Goal: Transaction & Acquisition: Book appointment/travel/reservation

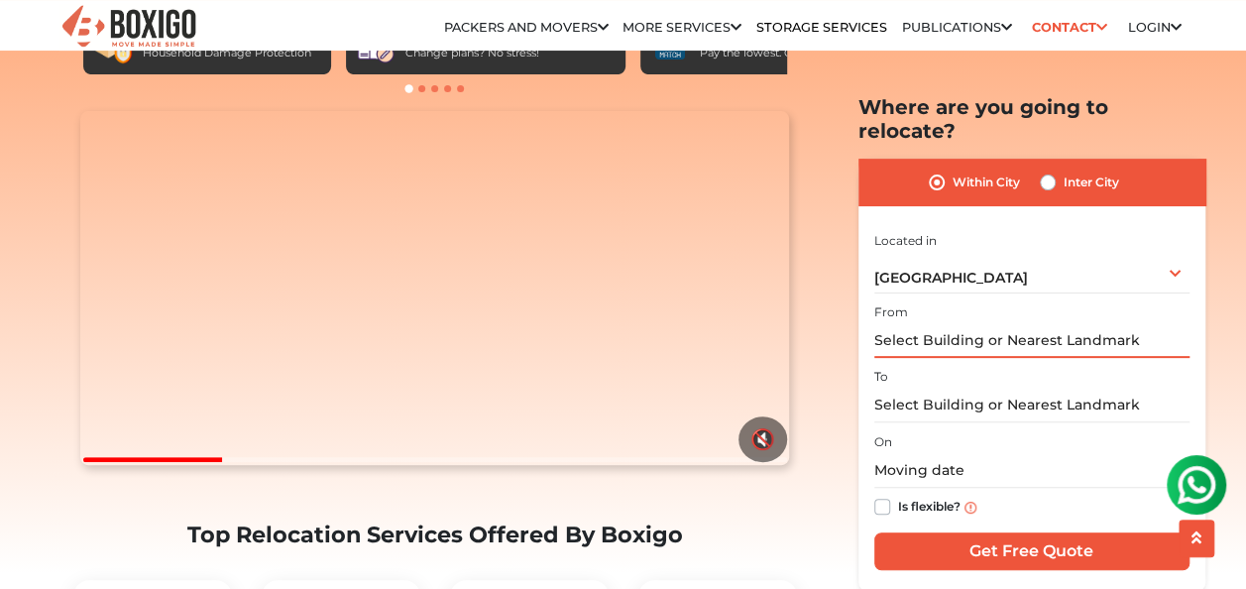
click at [948, 323] on input "text" at bounding box center [1031, 340] width 315 height 35
click at [940, 429] on div "On Is flexible?" at bounding box center [1031, 477] width 315 height 97
click at [1039, 164] on div "Within City Inter City" at bounding box center [1031, 182] width 347 height 47
click at [1064, 171] on label "Inter City" at bounding box center [1092, 183] width 56 height 24
click at [1043, 171] on input "Inter City" at bounding box center [1048, 181] width 16 height 20
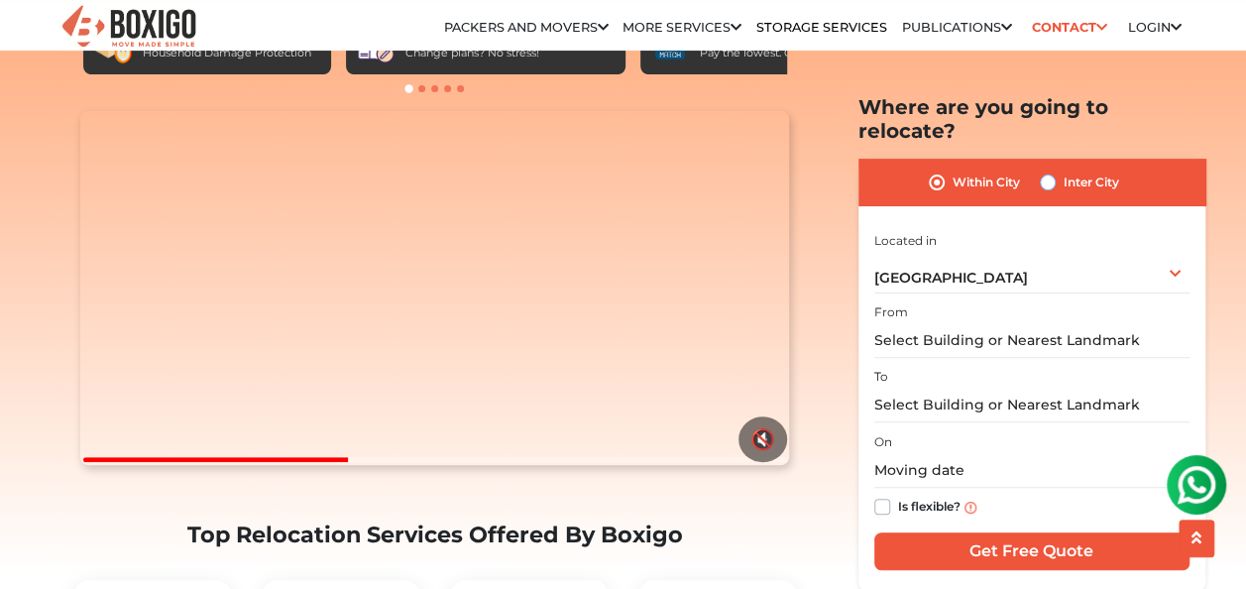
radio input "true"
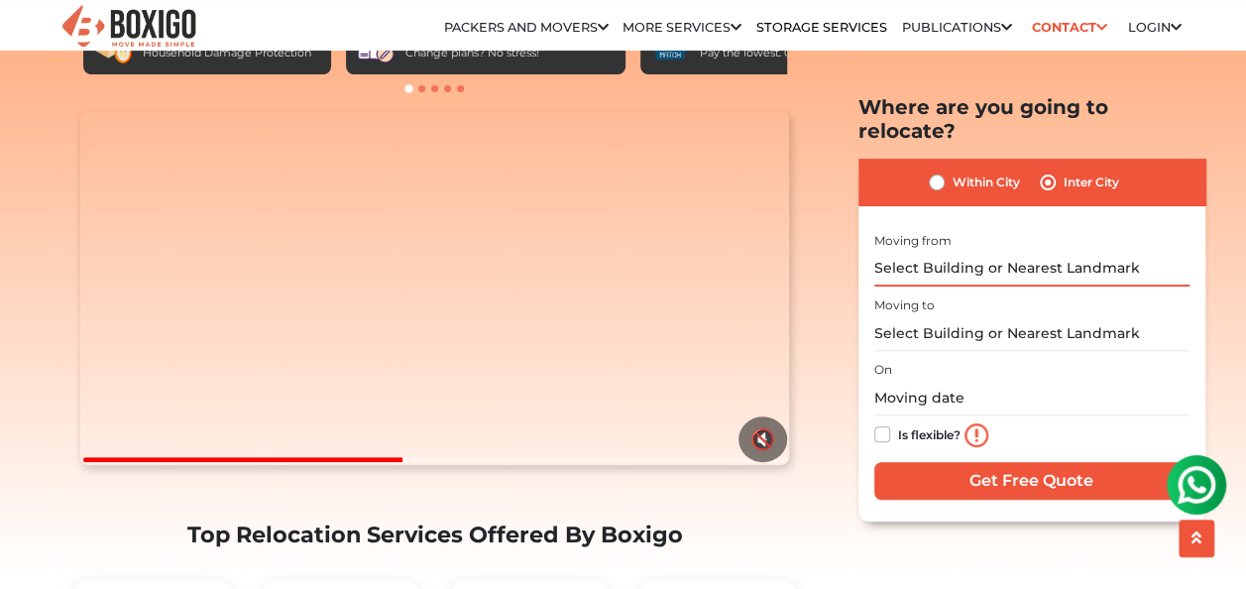
click at [1009, 251] on input "text" at bounding box center [1031, 268] width 315 height 35
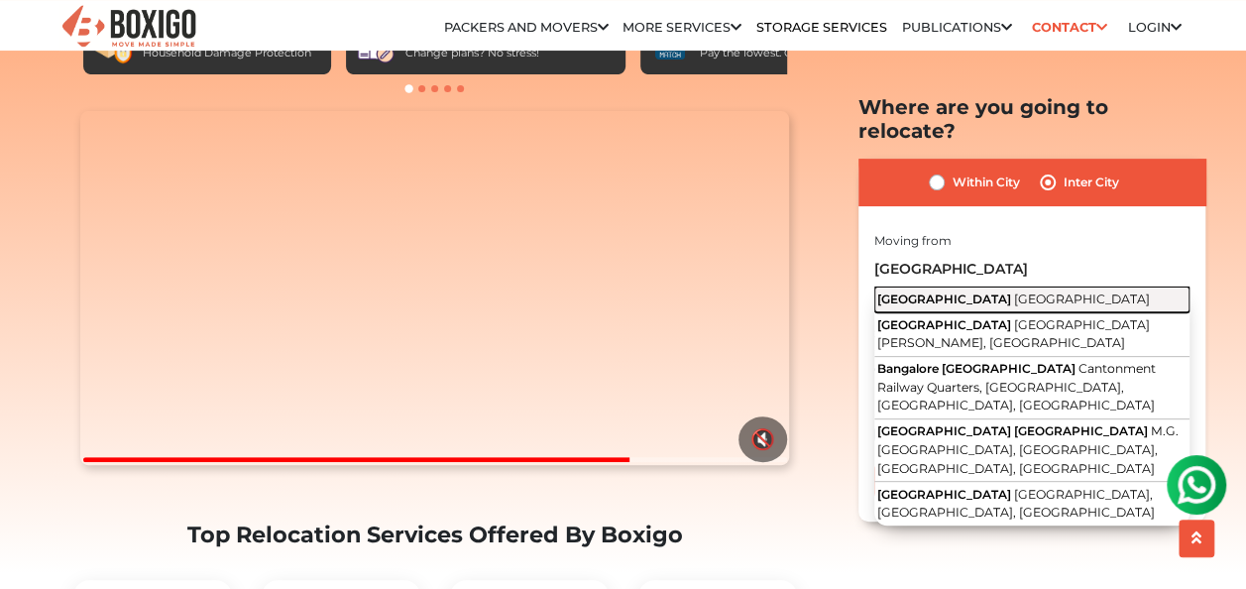
click at [1014, 290] on span "[GEOGRAPHIC_DATA]" at bounding box center [1082, 297] width 136 height 15
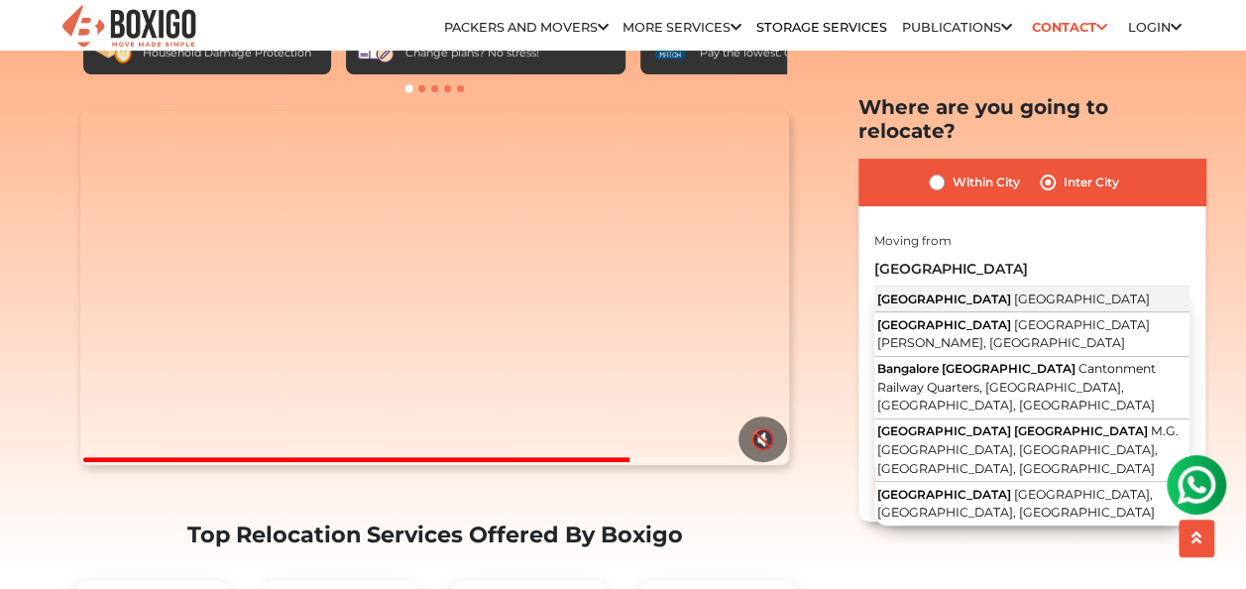
type input "[GEOGRAPHIC_DATA], [GEOGRAPHIC_DATA]"
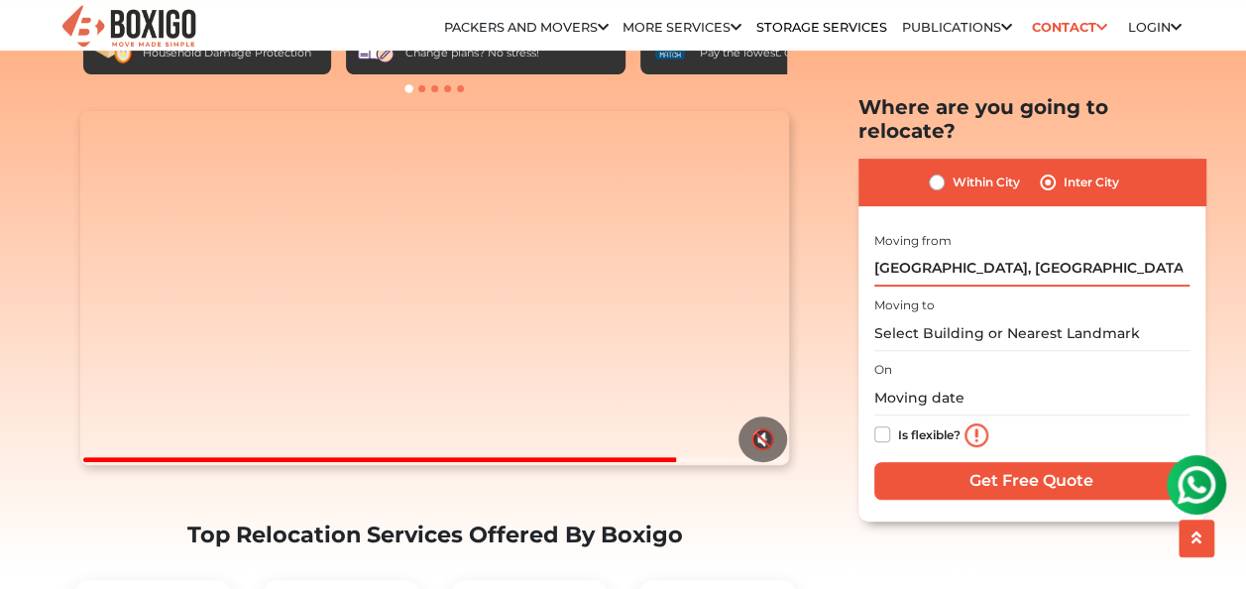
click at [1028, 251] on input "[GEOGRAPHIC_DATA], [GEOGRAPHIC_DATA]" at bounding box center [1031, 268] width 315 height 35
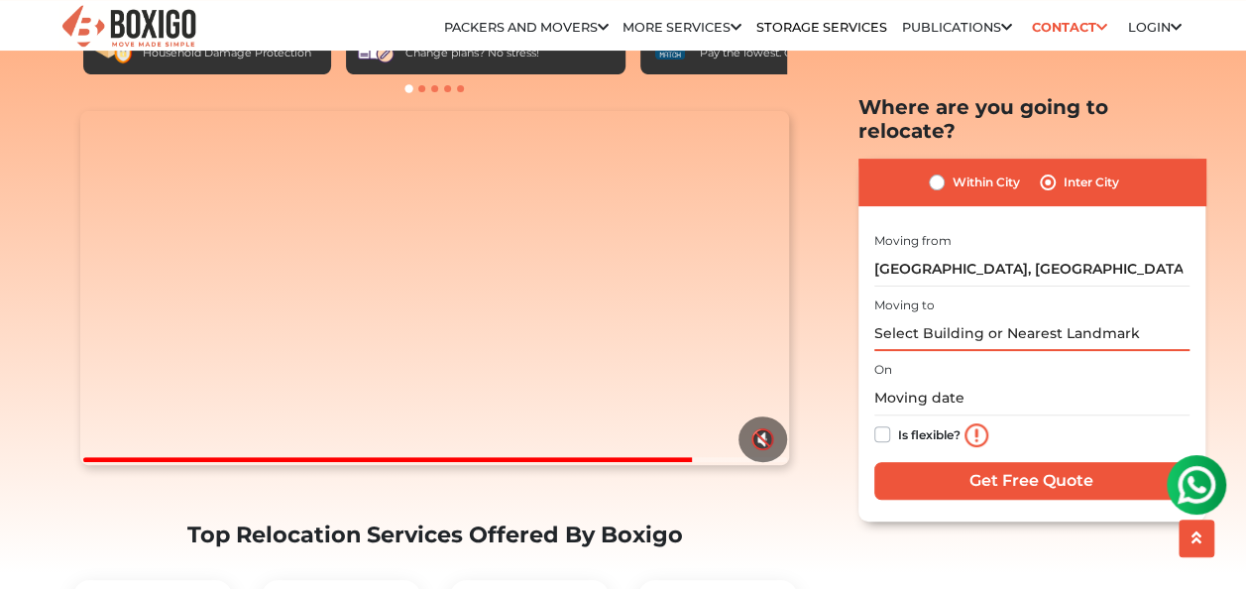
click at [991, 316] on input "text" at bounding box center [1031, 333] width 315 height 35
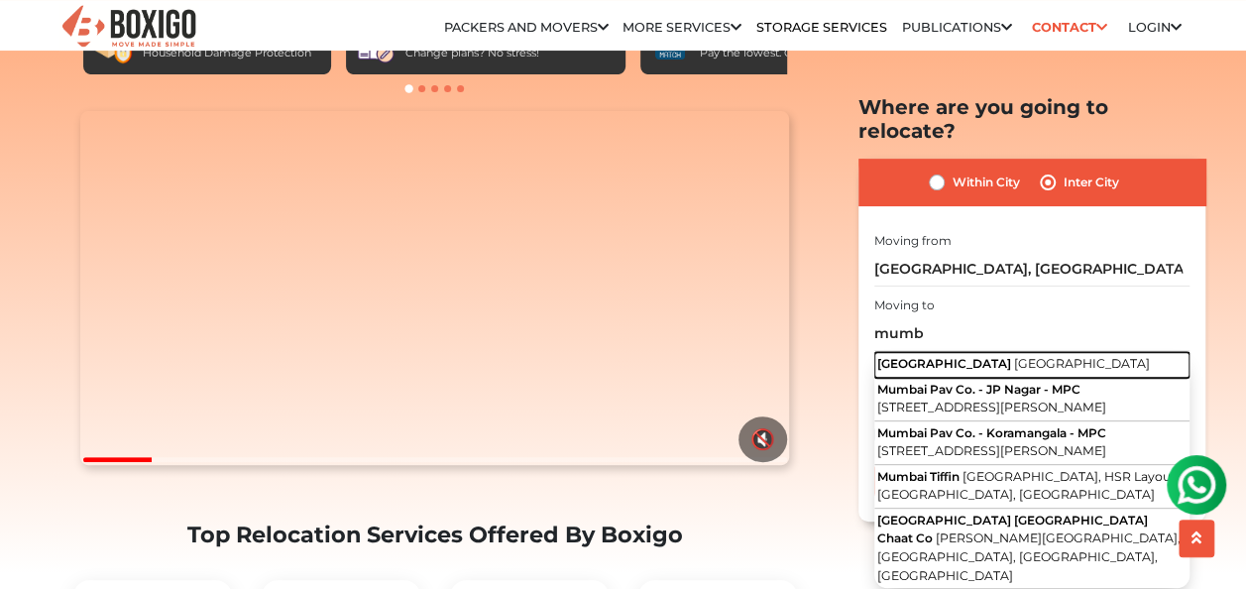
click at [1014, 356] on span "[GEOGRAPHIC_DATA]" at bounding box center [1082, 363] width 136 height 15
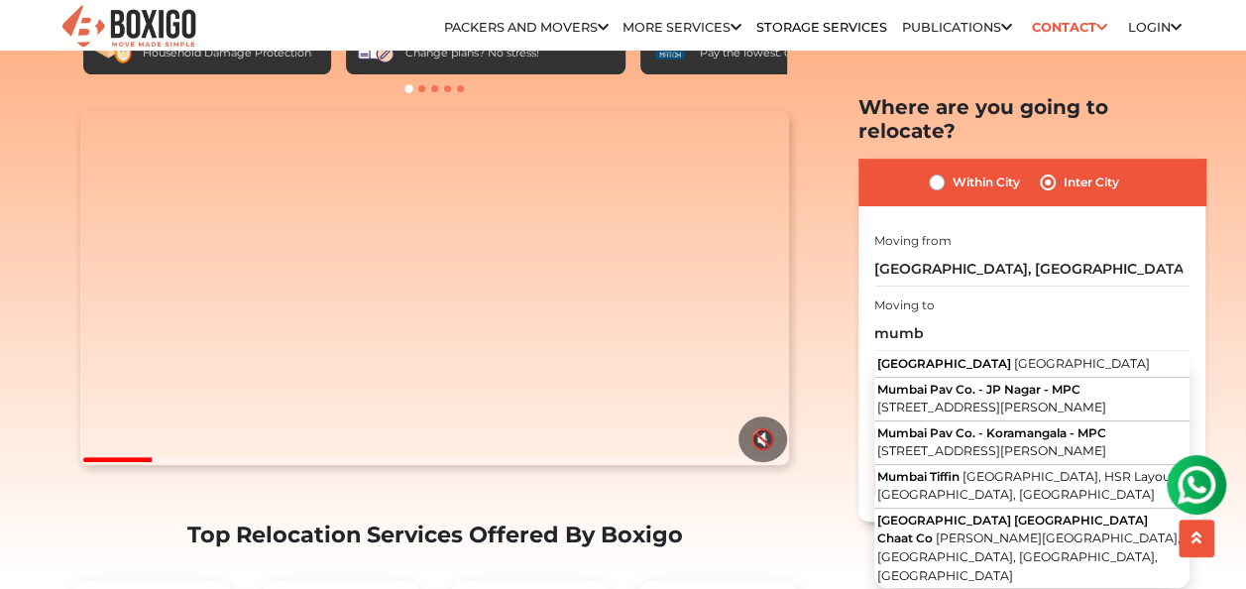
type input "[GEOGRAPHIC_DATA], [GEOGRAPHIC_DATA]"
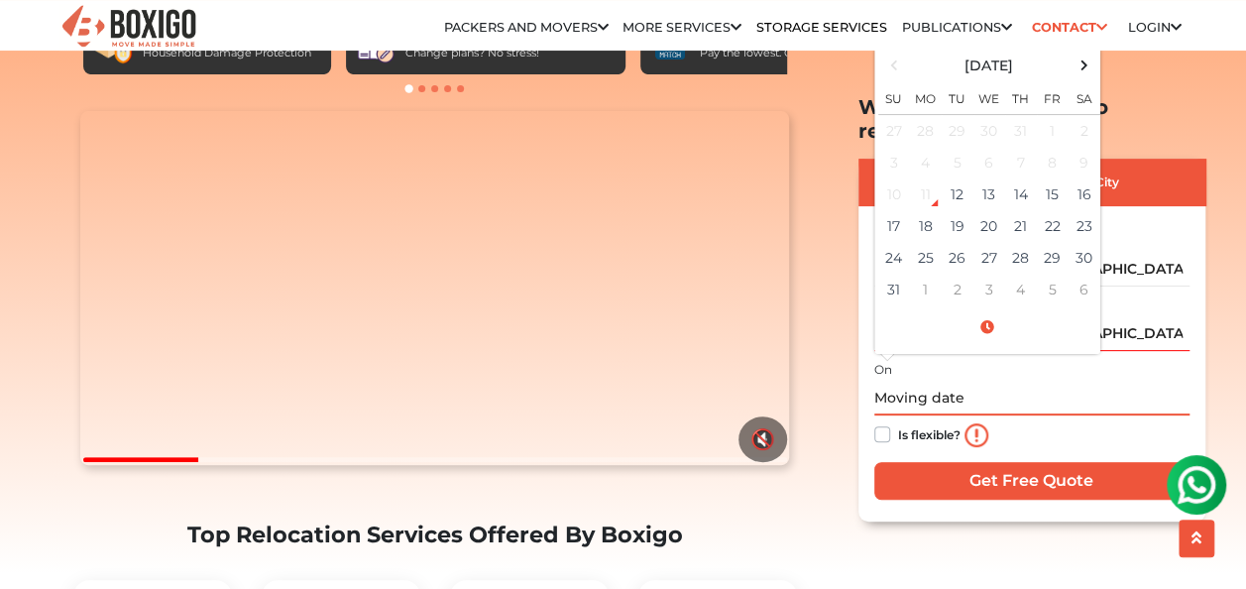
click at [942, 381] on input "text" at bounding box center [1031, 398] width 315 height 35
click at [999, 178] on td "13" at bounding box center [989, 194] width 32 height 32
type input "[DATE] 12:00 AM"
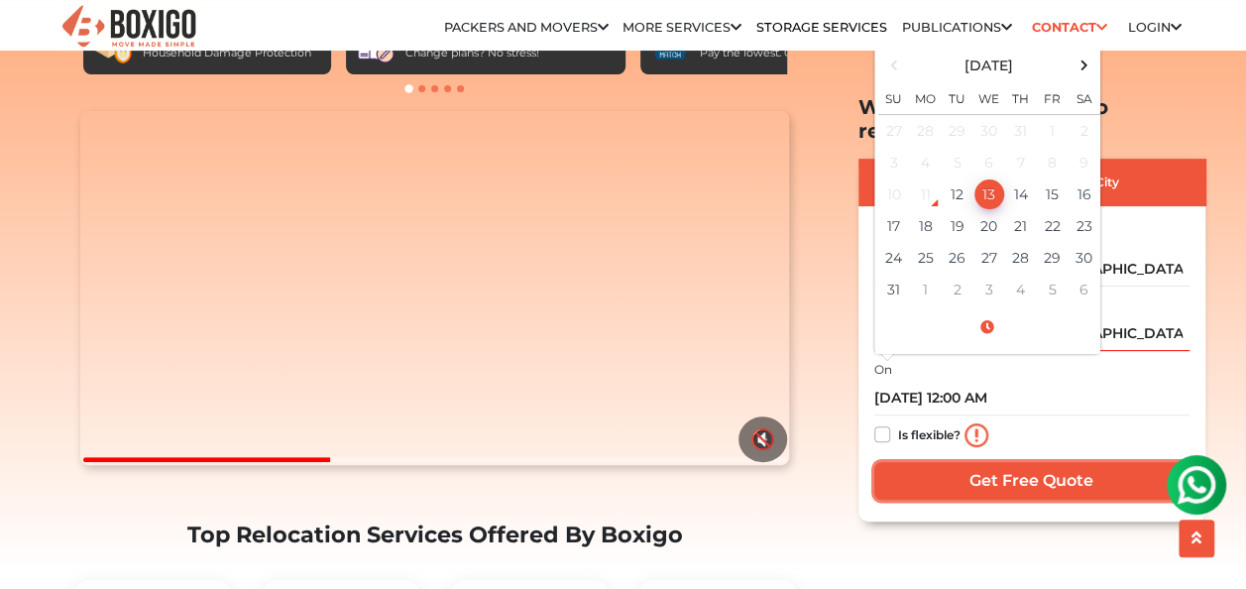
click at [929, 461] on input "Get Free Quote" at bounding box center [1031, 480] width 315 height 38
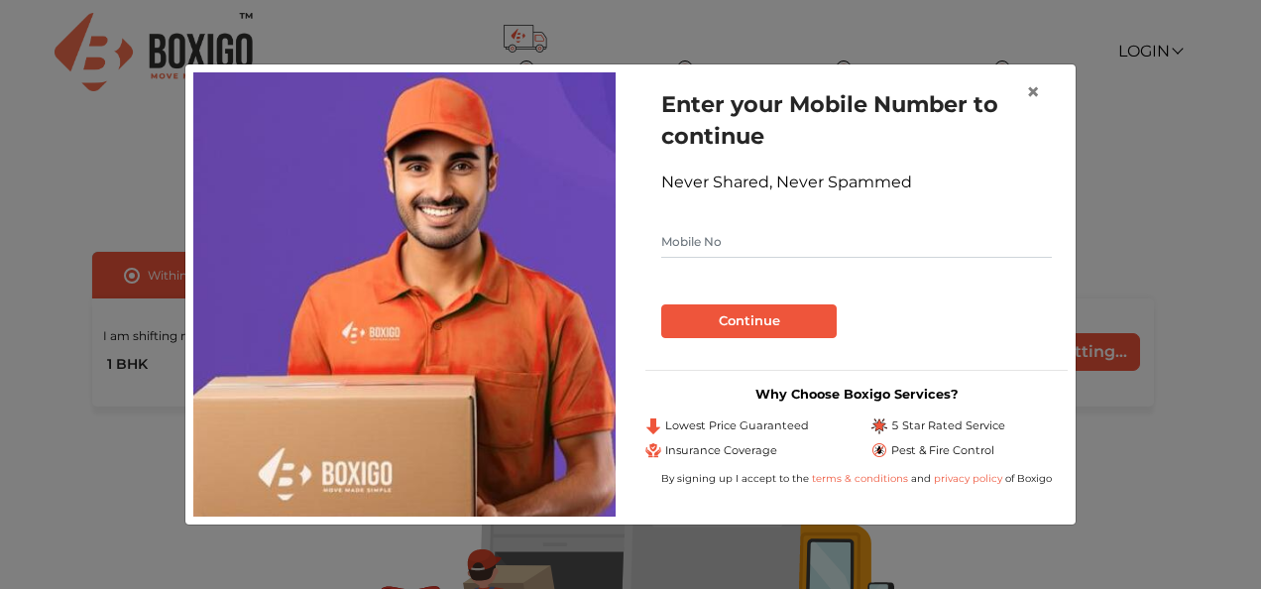
click at [849, 230] on input "text" at bounding box center [856, 242] width 391 height 32
type input "7888266433"
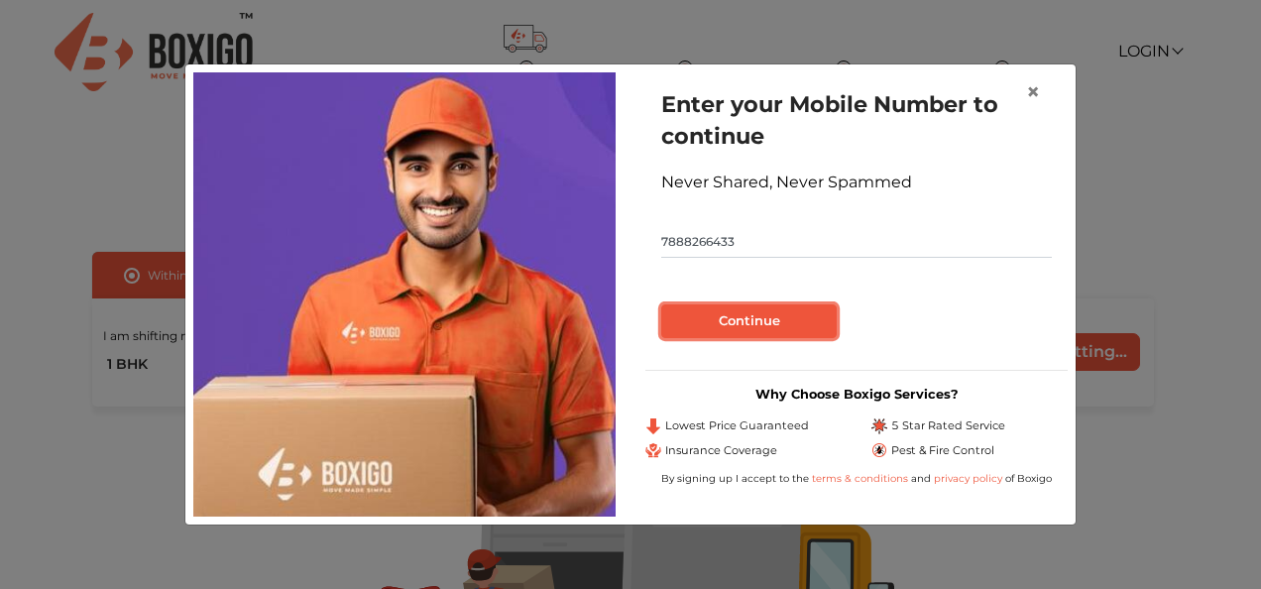
click at [785, 330] on button "Continue" at bounding box center [748, 321] width 175 height 34
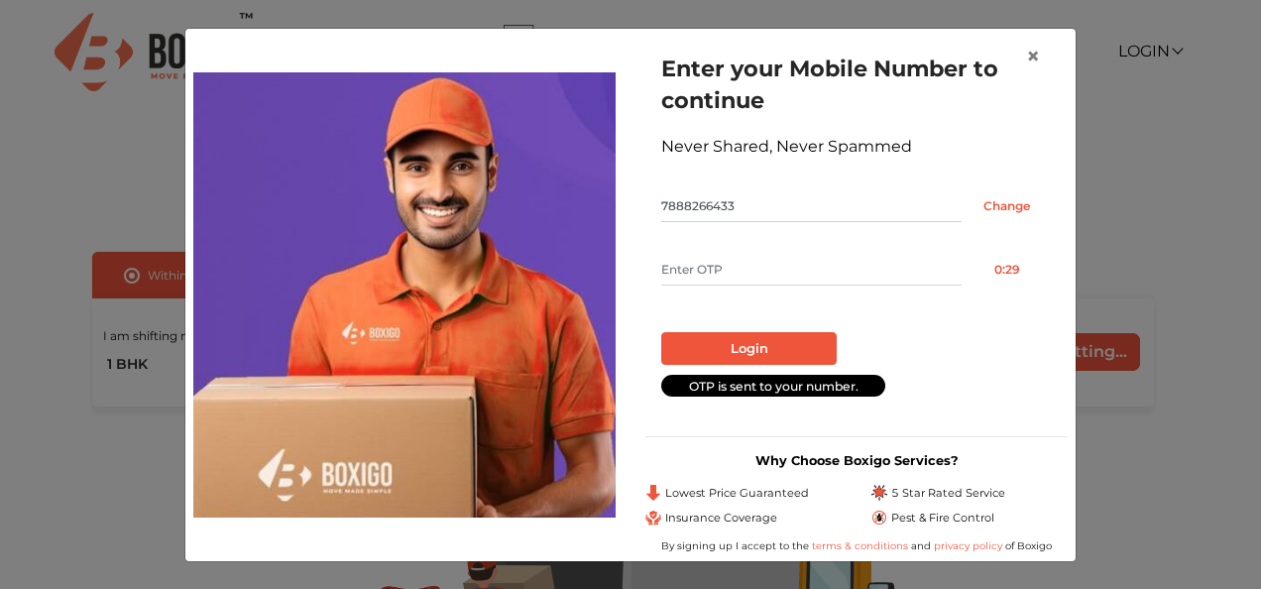
click at [775, 270] on input "text" at bounding box center [811, 270] width 300 height 32
type input "9382"
click at [757, 351] on button "Login" at bounding box center [748, 349] width 175 height 34
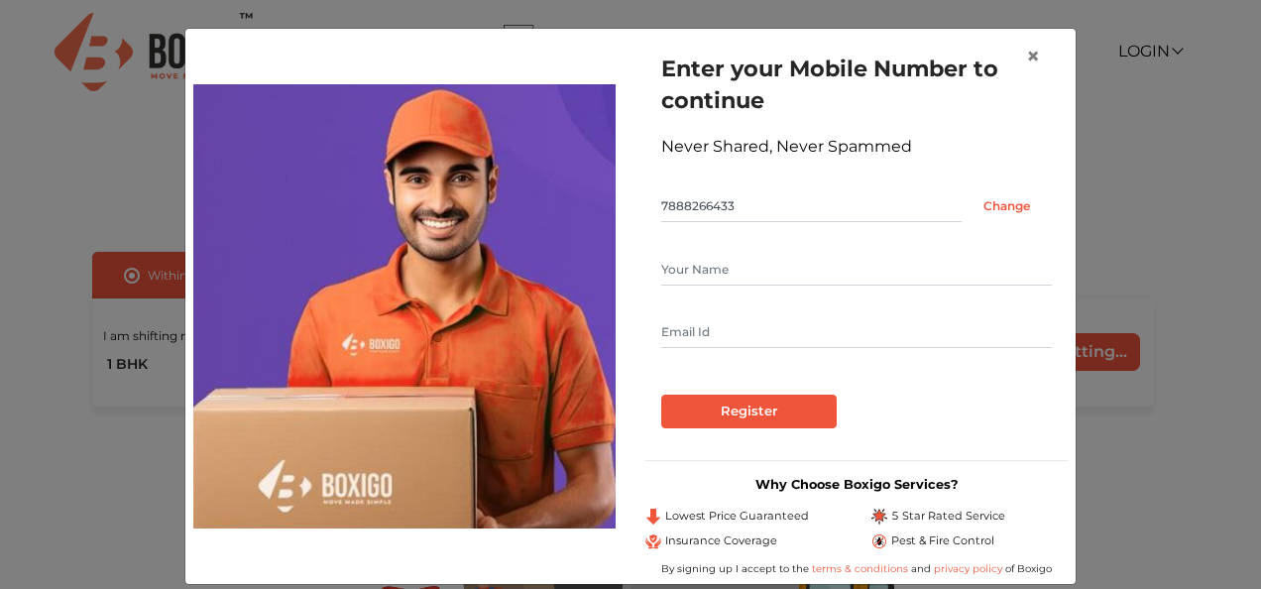
click at [757, 351] on form "Enter your Mobile Number to continue Never Shared, Never Spammed 7888266433 Cha…" at bounding box center [856, 241] width 391 height 376
click at [742, 279] on input "text" at bounding box center [856, 270] width 391 height 32
type input "Tabish Shaikh"
type input "tabish5544@gmail.com"
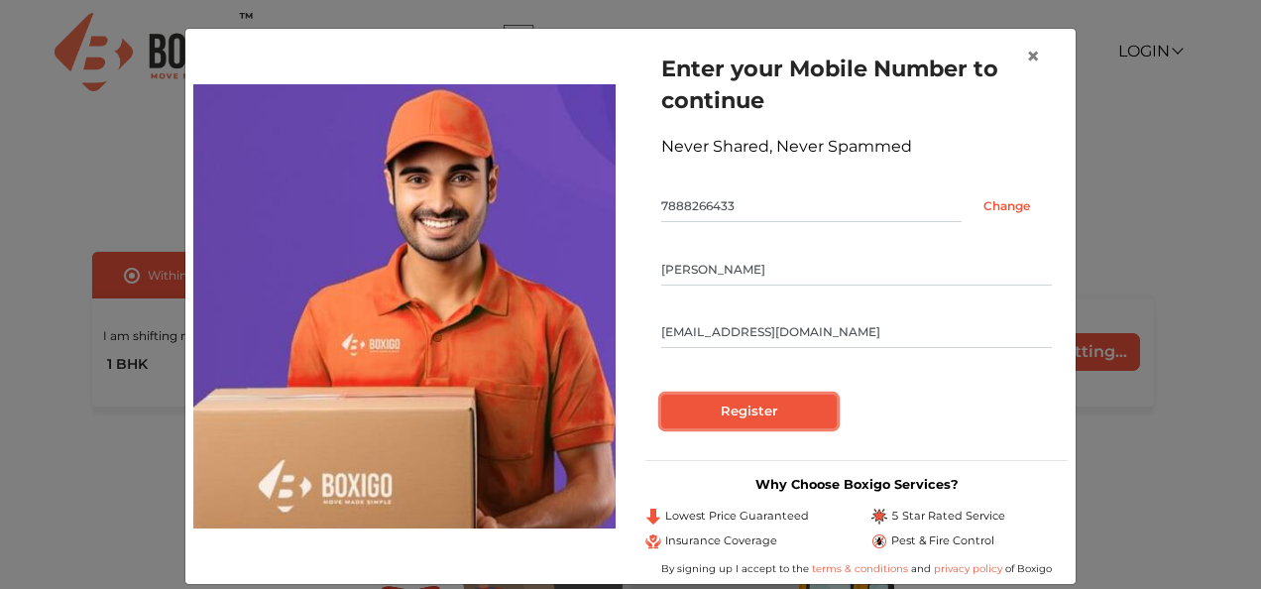
click at [738, 404] on input "Register" at bounding box center [748, 412] width 175 height 34
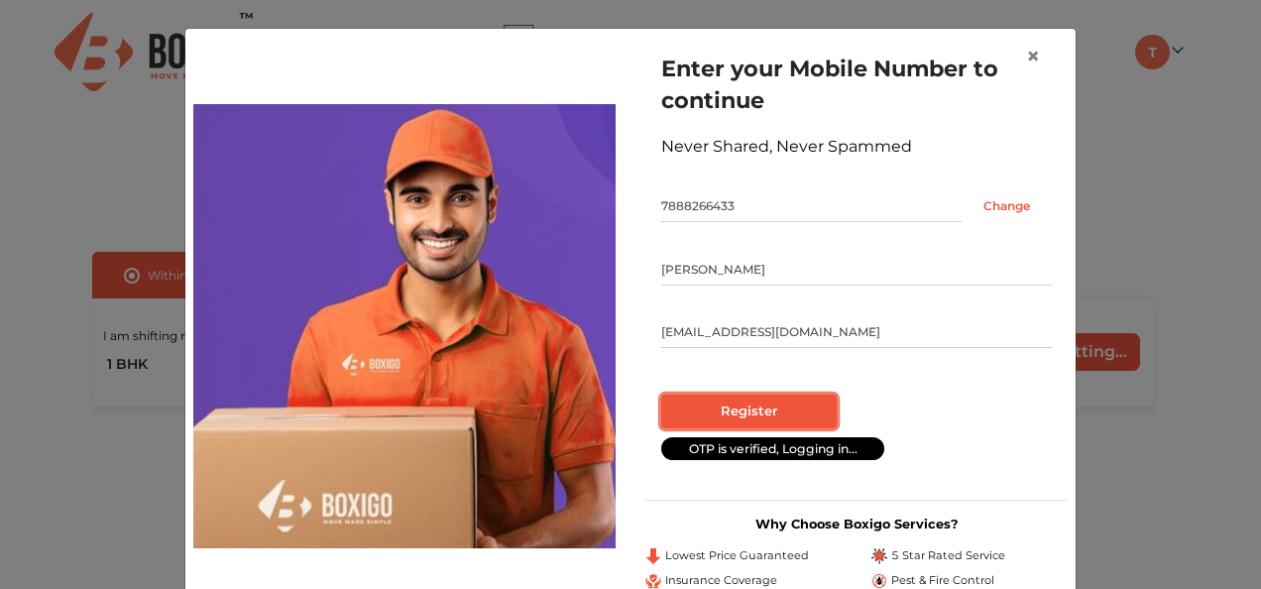
radio input "false"
radio input "true"
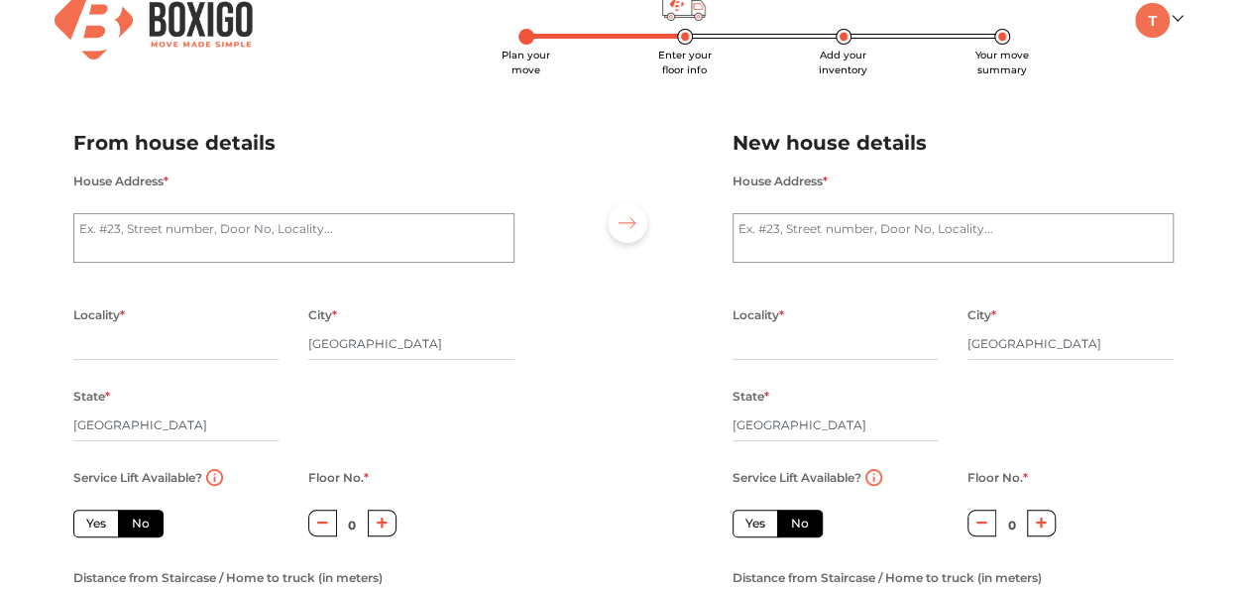
scroll to position [30, 0]
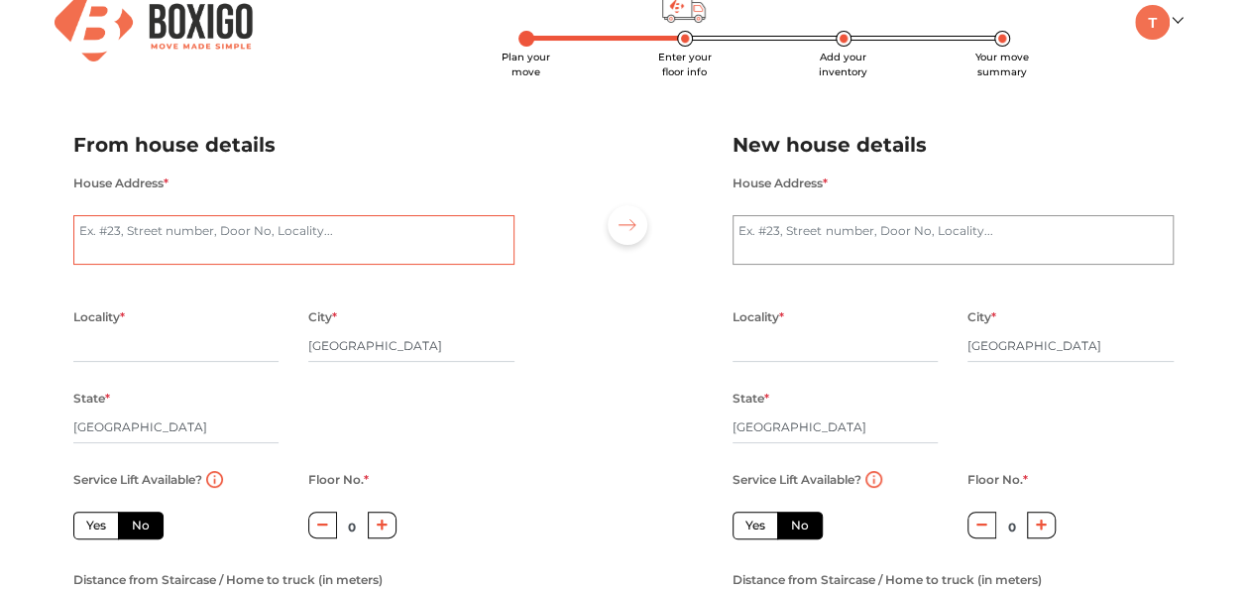
click at [258, 248] on textarea "House Address *" at bounding box center [293, 240] width 441 height 50
type textarea "S"
click at [268, 233] on textarea "House Address *" at bounding box center [293, 240] width 441 height 50
paste textarea "6, 1st A Cross Rd, Sabari Nagar, Byatarayanapura, Bengaluru, Karnataka 560092"
type textarea "Sunrise pg, 6, 1st A Cross Rd, Sabari Nagar, Byatarayanapura, Bengaluru, Karnat…"
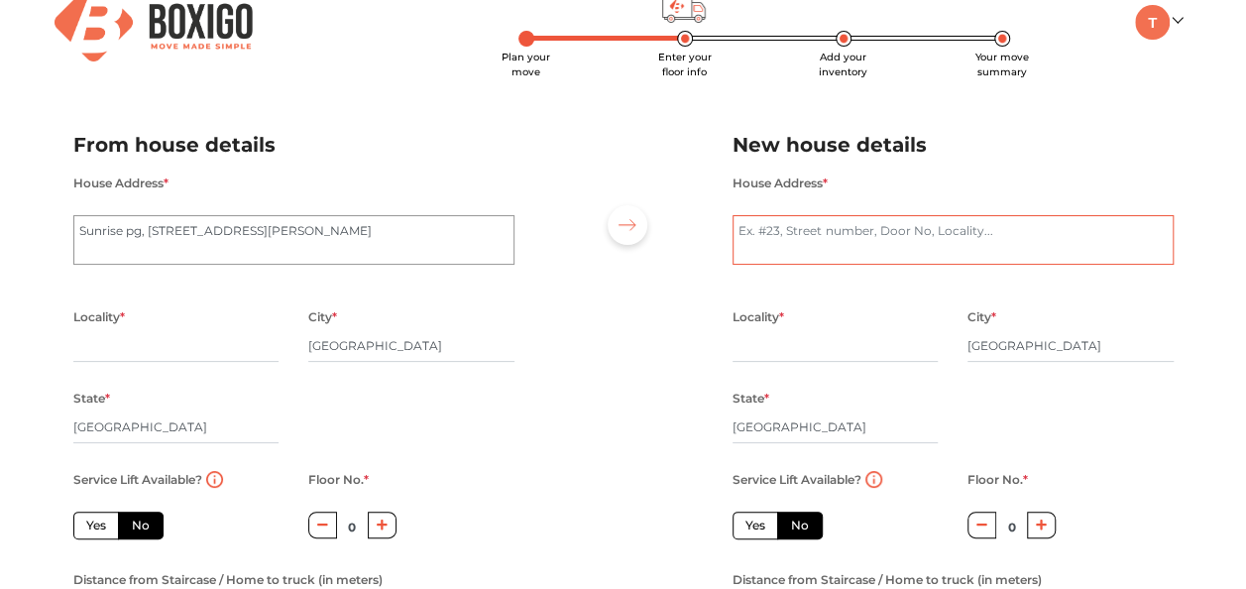
click at [772, 247] on textarea "House Address *" at bounding box center [953, 240] width 441 height 50
paste textarea "A2, New Link Rd, Prakash Nagar, Bhagat Singh II, Goregaon West, Mumbai, Maharas…"
type textarea "dheeraj residency, c-wing, flat no.501, A2, New Link Rd, Prakash Nagar, Bhagat …"
click at [125, 336] on input "text" at bounding box center [176, 346] width 206 height 32
type input "byatarayanapura"
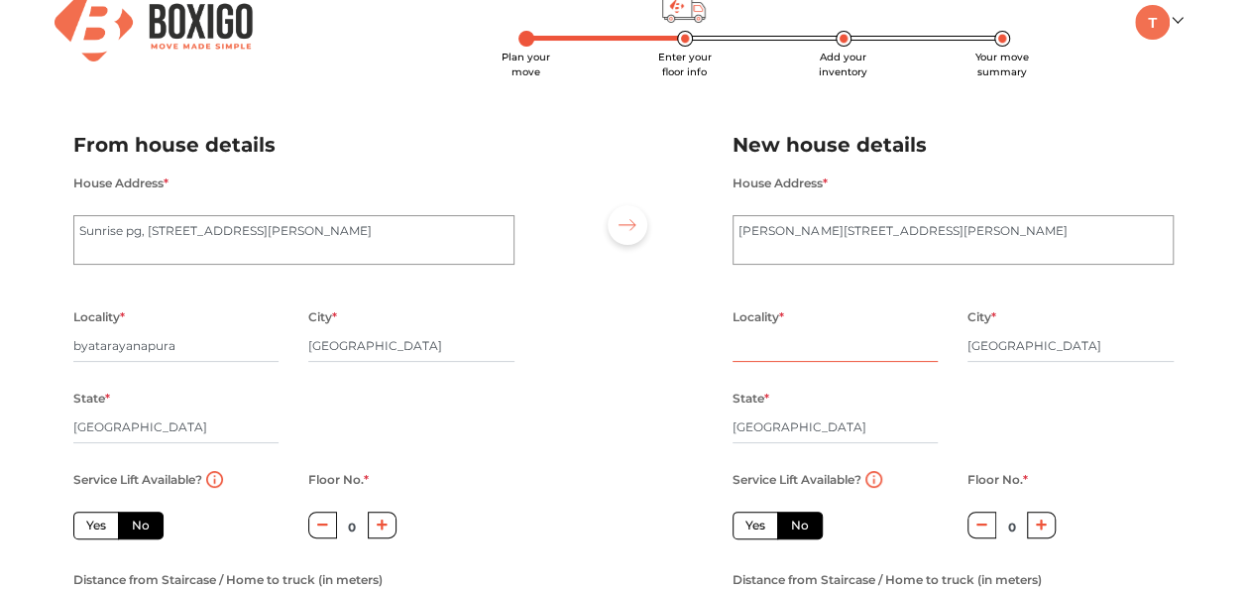
click at [808, 348] on input "text" at bounding box center [836, 346] width 206 height 32
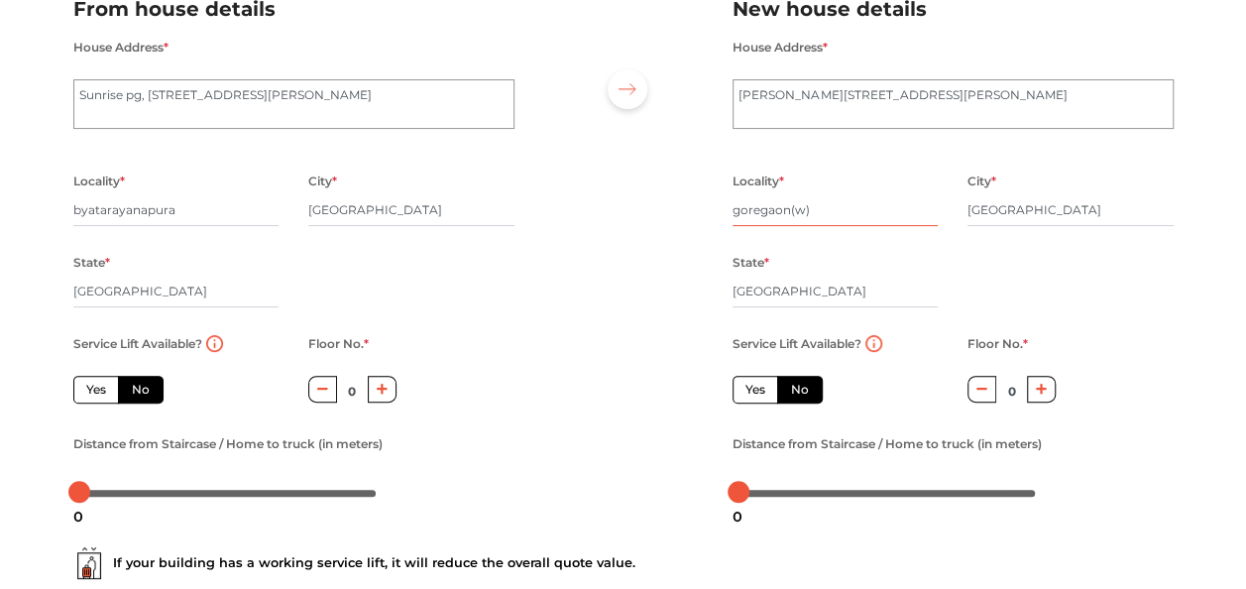
scroll to position [167, 0]
type input "goregaon(w)"
click at [87, 395] on label "Yes" at bounding box center [96, 389] width 46 height 28
click at [87, 393] on input "Yes" at bounding box center [92, 386] width 13 height 13
radio input "true"
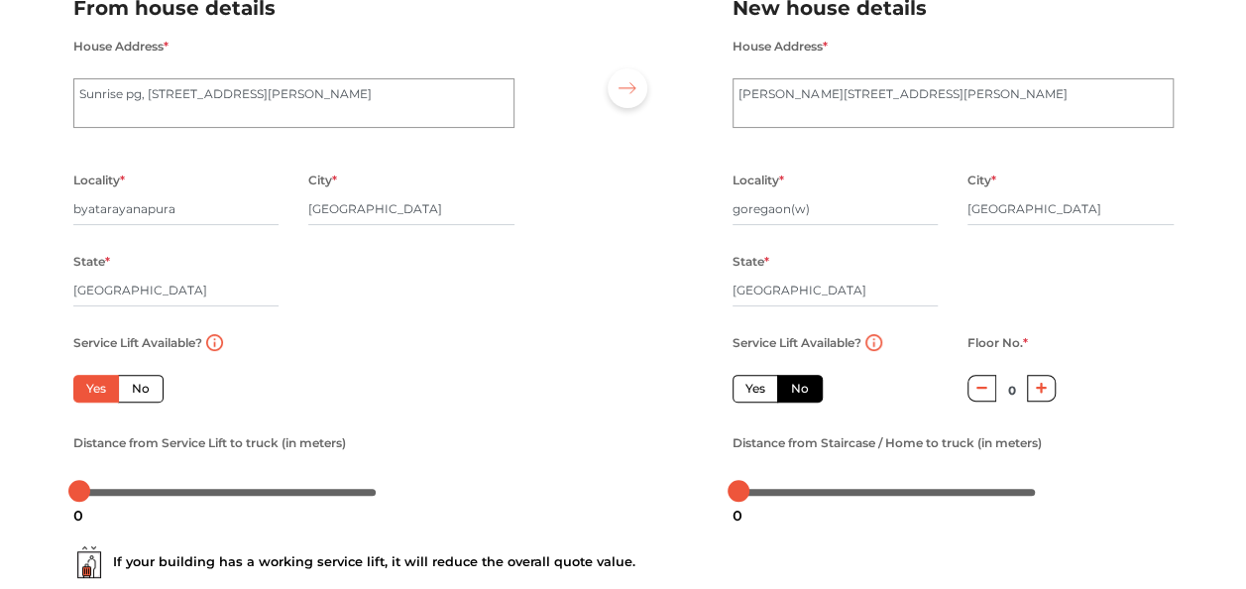
click at [755, 393] on label "Yes" at bounding box center [756, 389] width 46 height 28
click at [755, 393] on input "Yes" at bounding box center [751, 386] width 13 height 13
radio input "false"
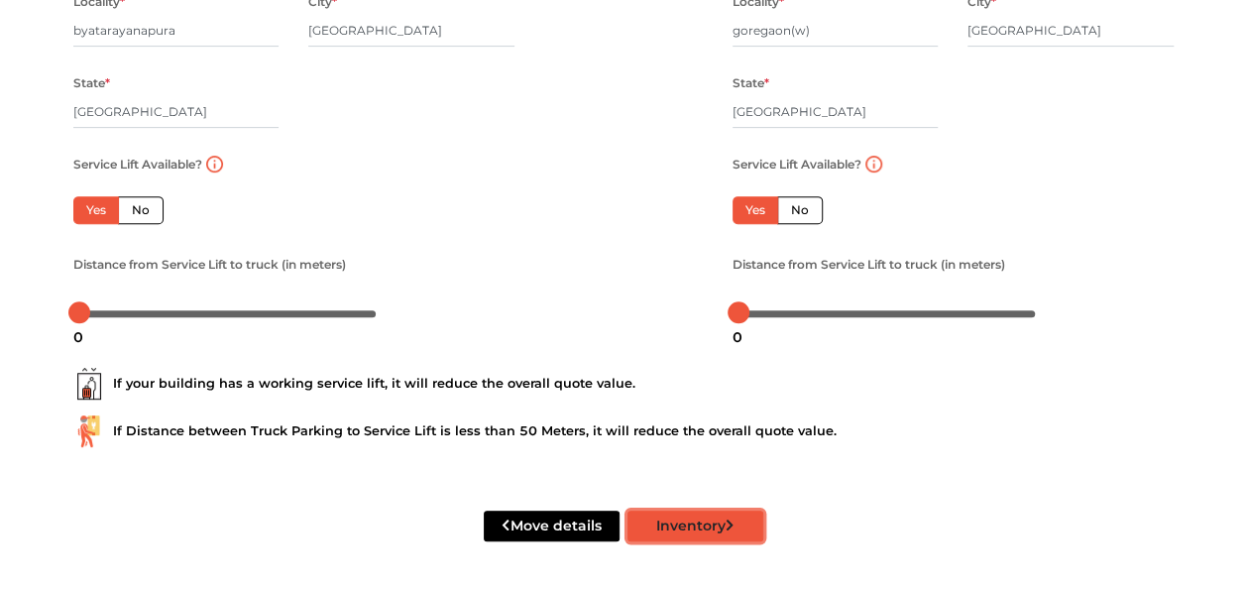
click at [685, 525] on button "Inventory" at bounding box center [695, 526] width 136 height 31
type input "goregaon"
click at [676, 523] on button "Inventory" at bounding box center [695, 526] width 136 height 31
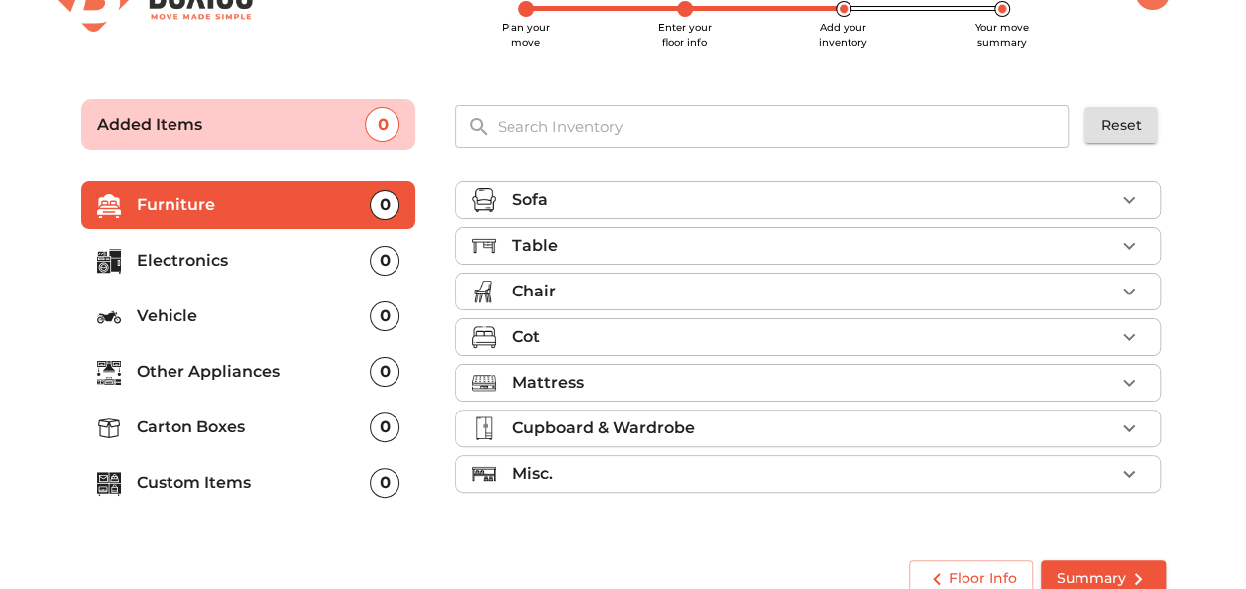
scroll to position [58, 0]
click at [232, 307] on p "Vehicle" at bounding box center [254, 317] width 234 height 24
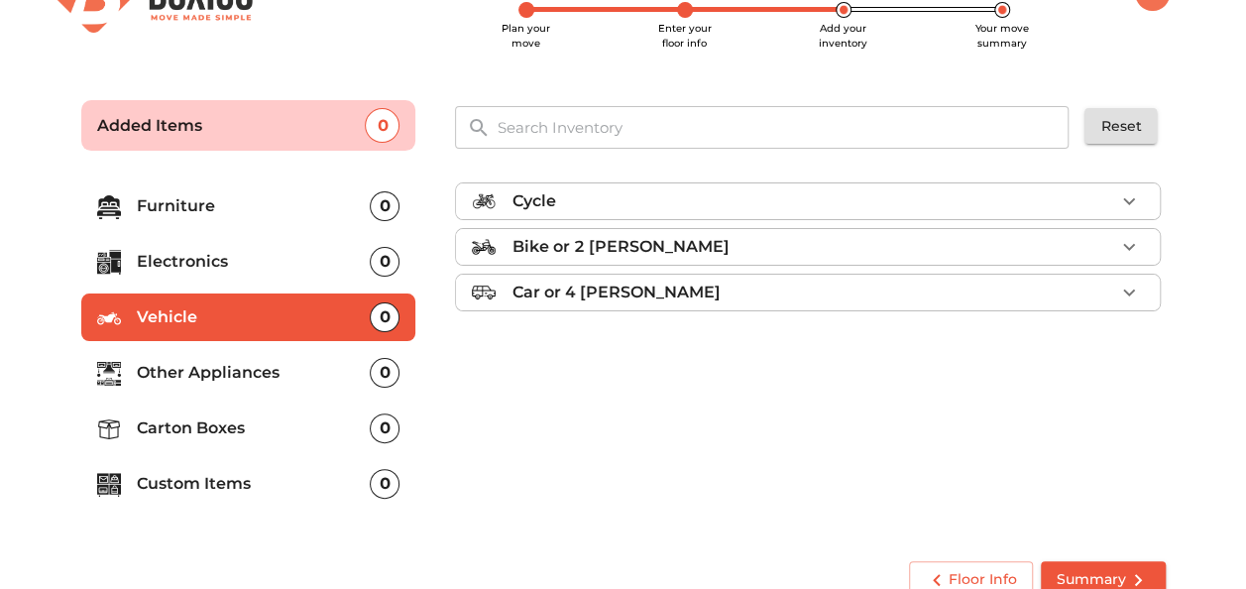
click at [629, 247] on p "Bike or 2 wheeler" at bounding box center [620, 247] width 217 height 24
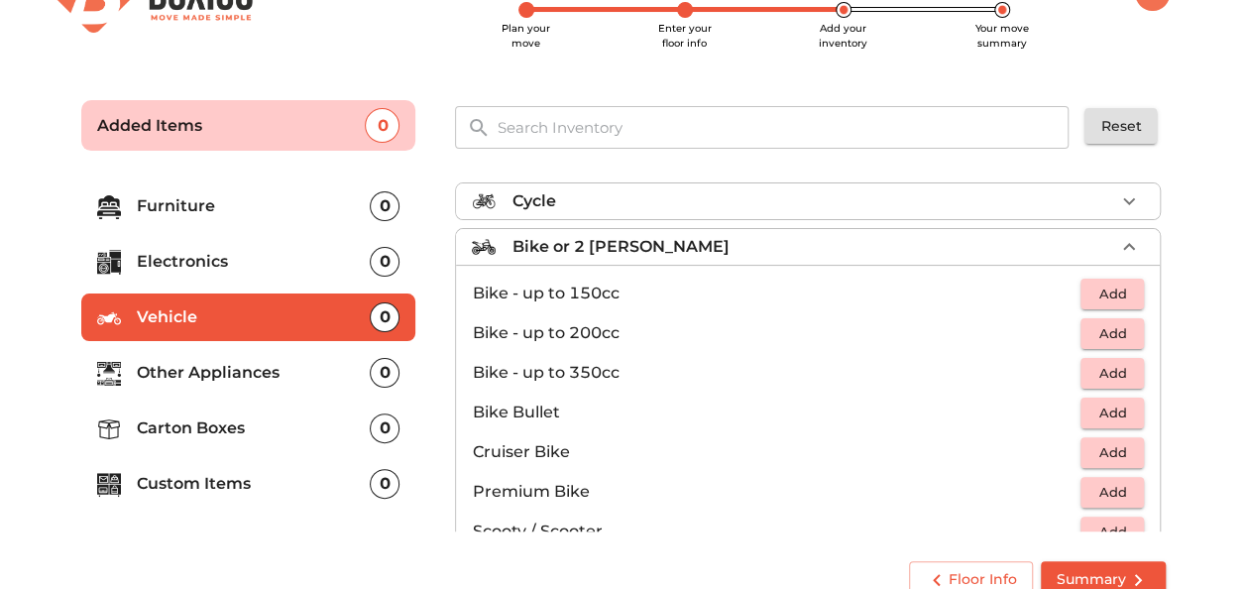
scroll to position [127, 0]
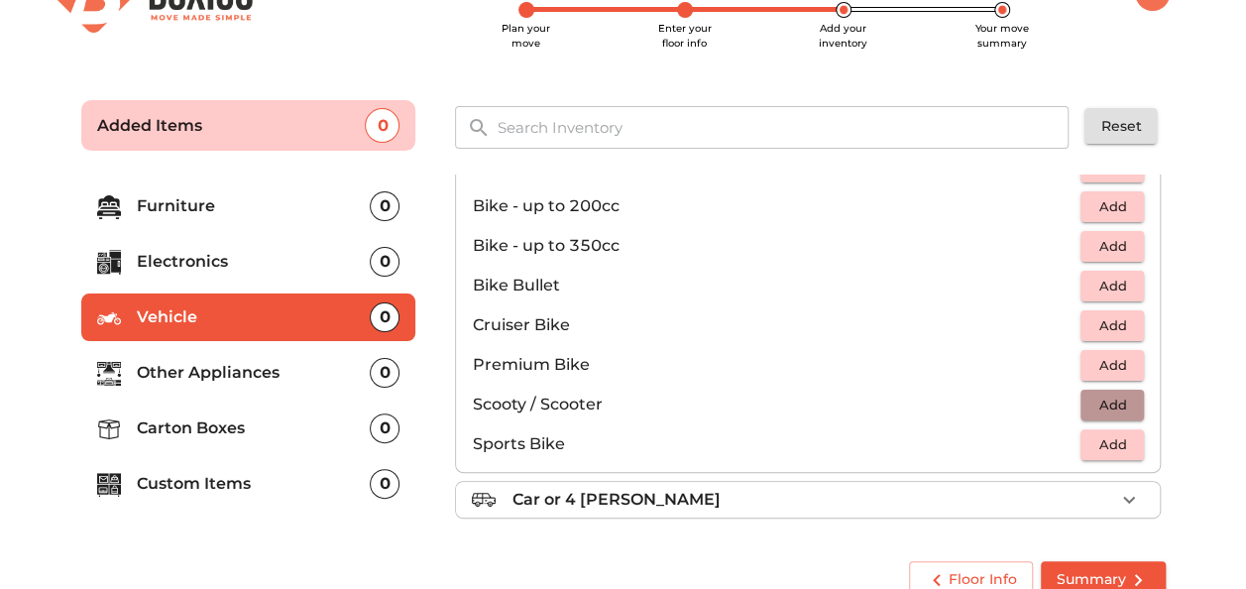
click at [1110, 403] on span "Add" at bounding box center [1112, 405] width 44 height 23
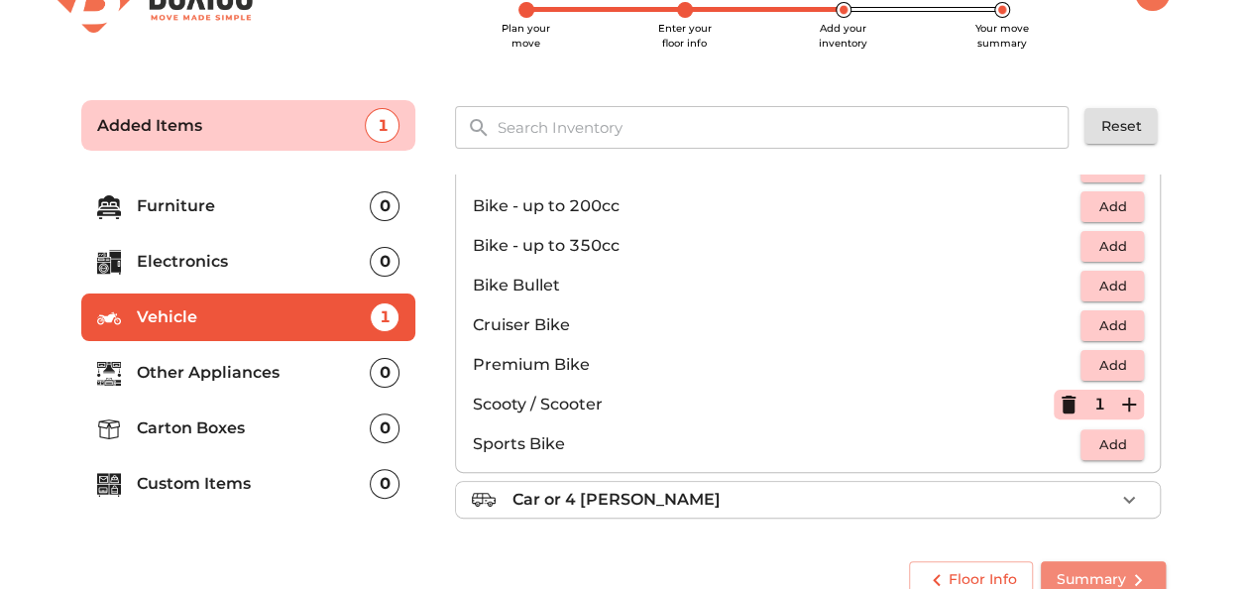
click at [1114, 561] on button "Summary" at bounding box center [1103, 579] width 125 height 37
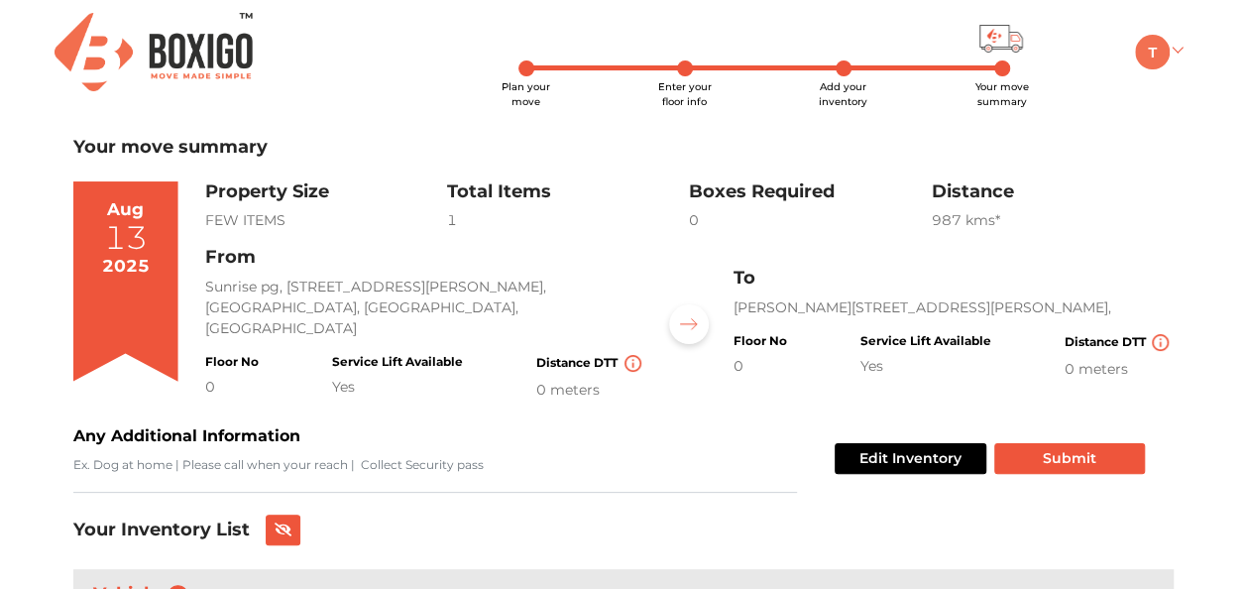
click at [1175, 52] on link at bounding box center [1158, 50] width 47 height 19
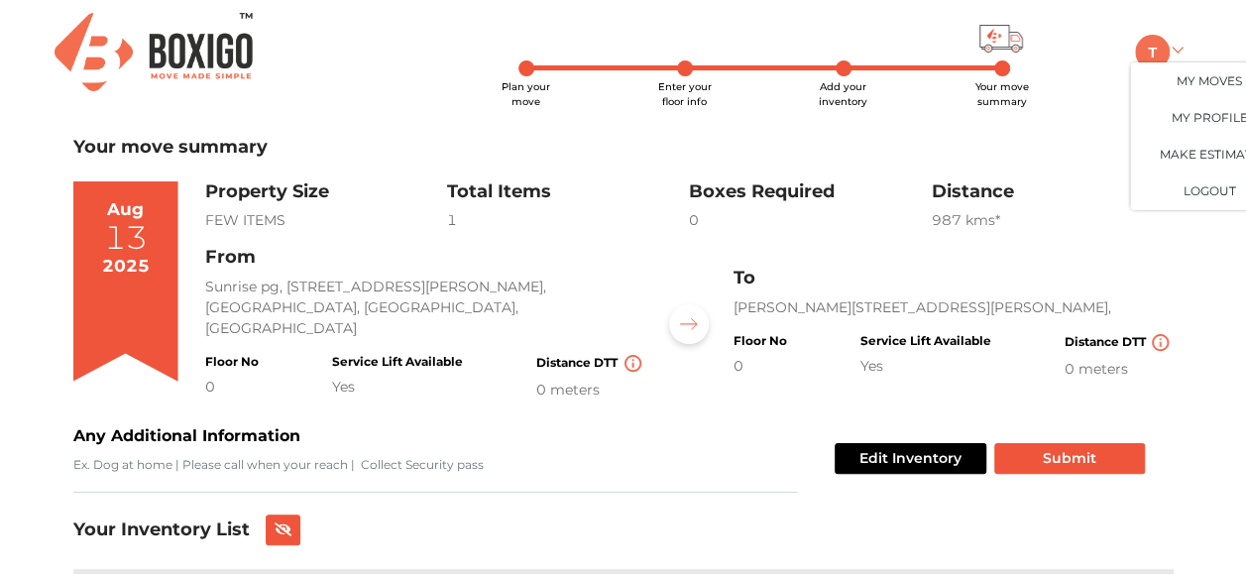
click at [1175, 52] on link at bounding box center [1158, 50] width 47 height 19
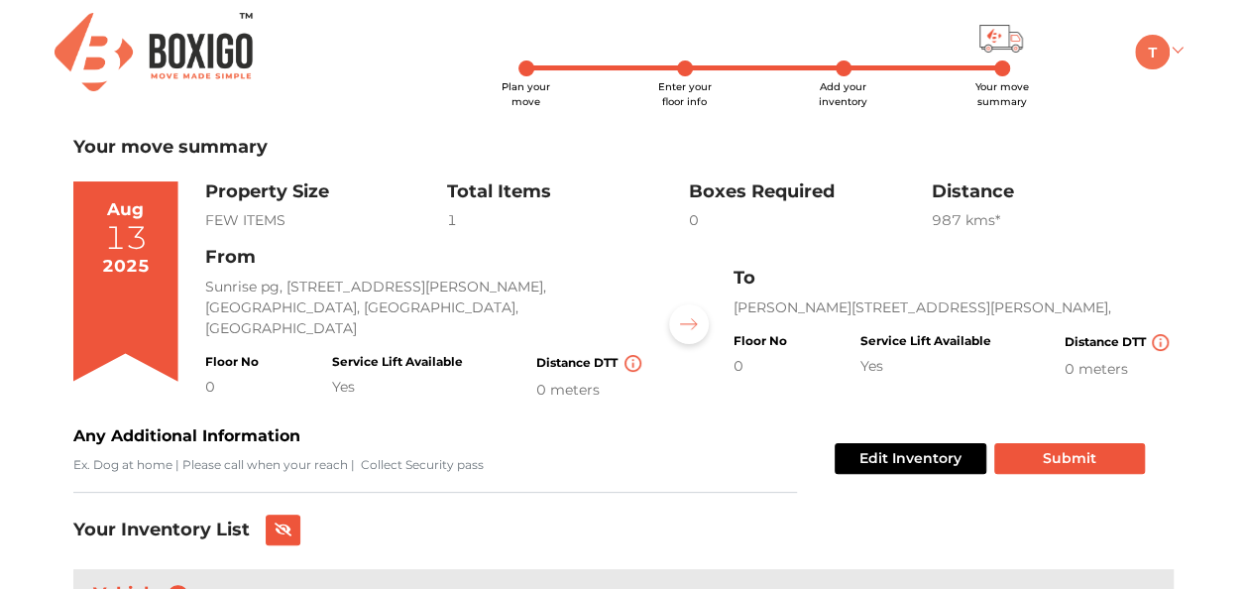
click at [1175, 52] on link at bounding box center [1158, 50] width 47 height 19
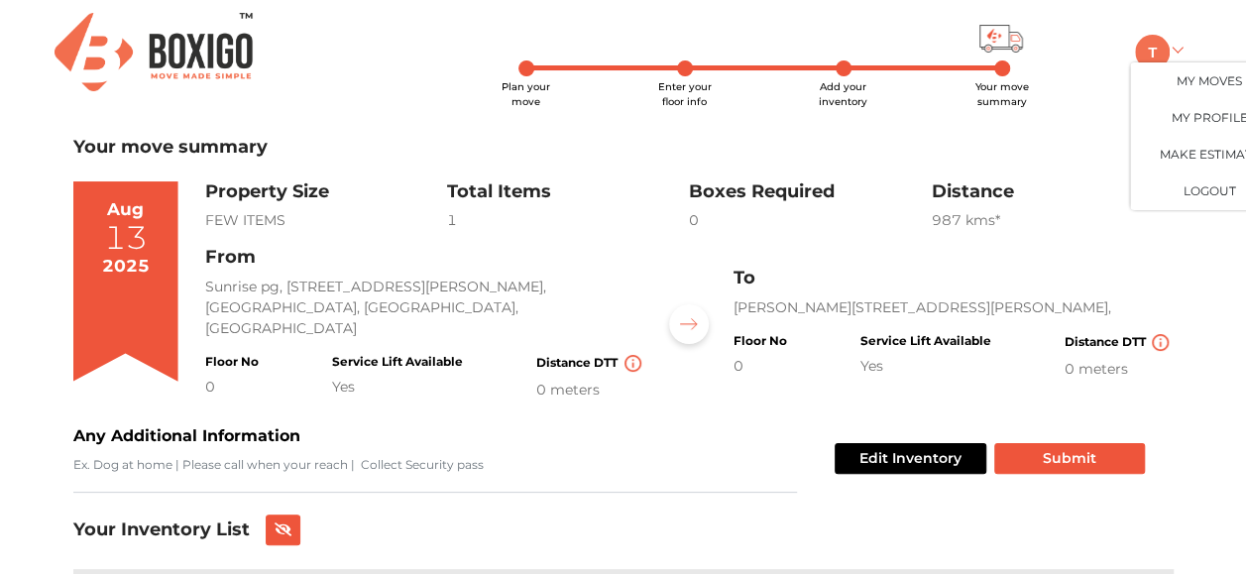
click at [1175, 52] on link at bounding box center [1158, 50] width 47 height 19
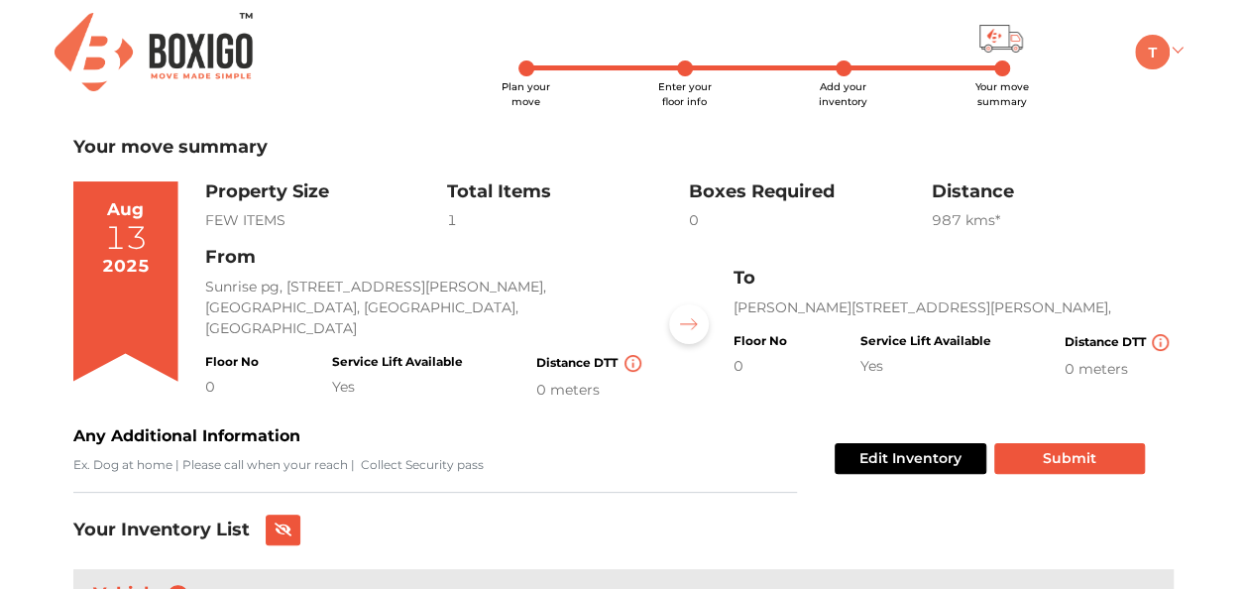
click at [1172, 45] on link at bounding box center [1158, 50] width 47 height 19
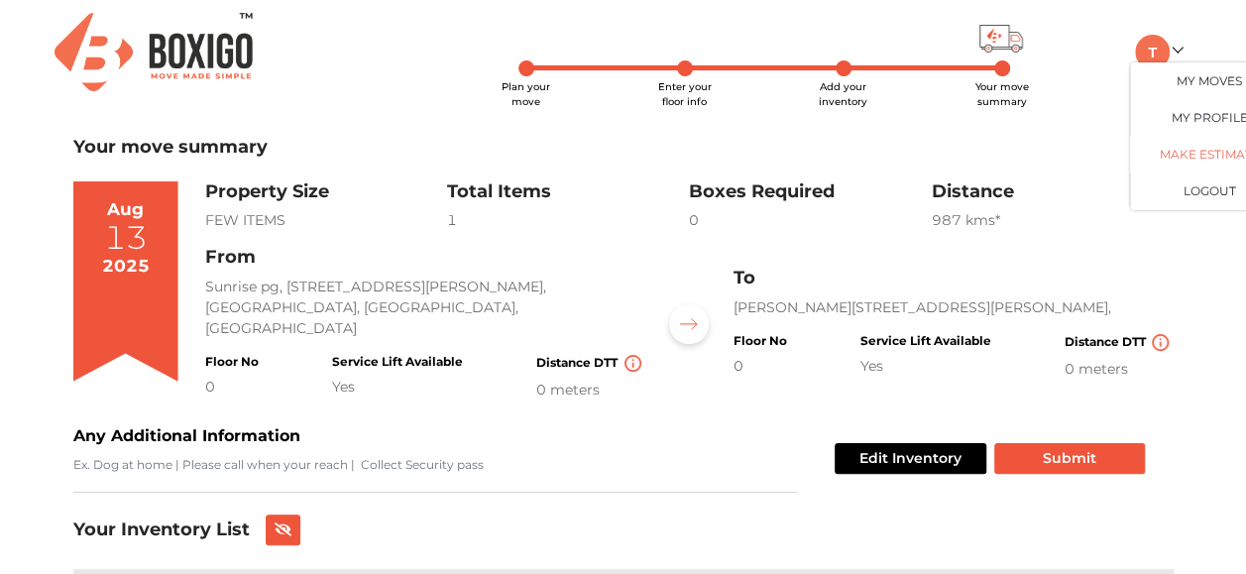
click at [1190, 147] on link "Make Estimate" at bounding box center [1209, 155] width 159 height 37
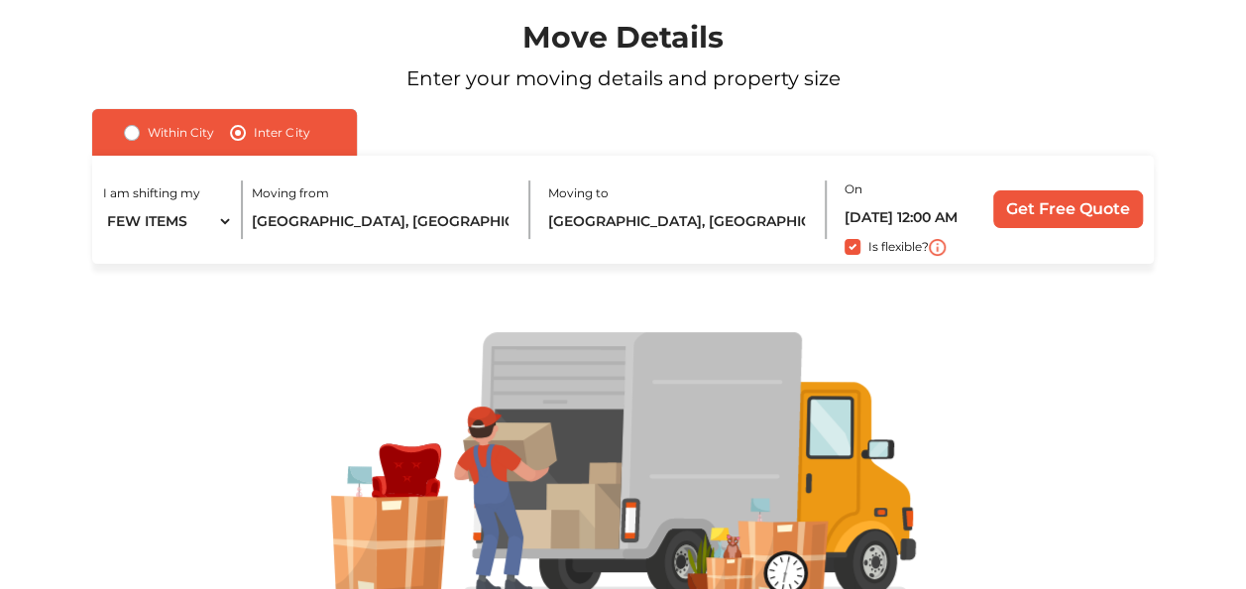
scroll to position [135, 0]
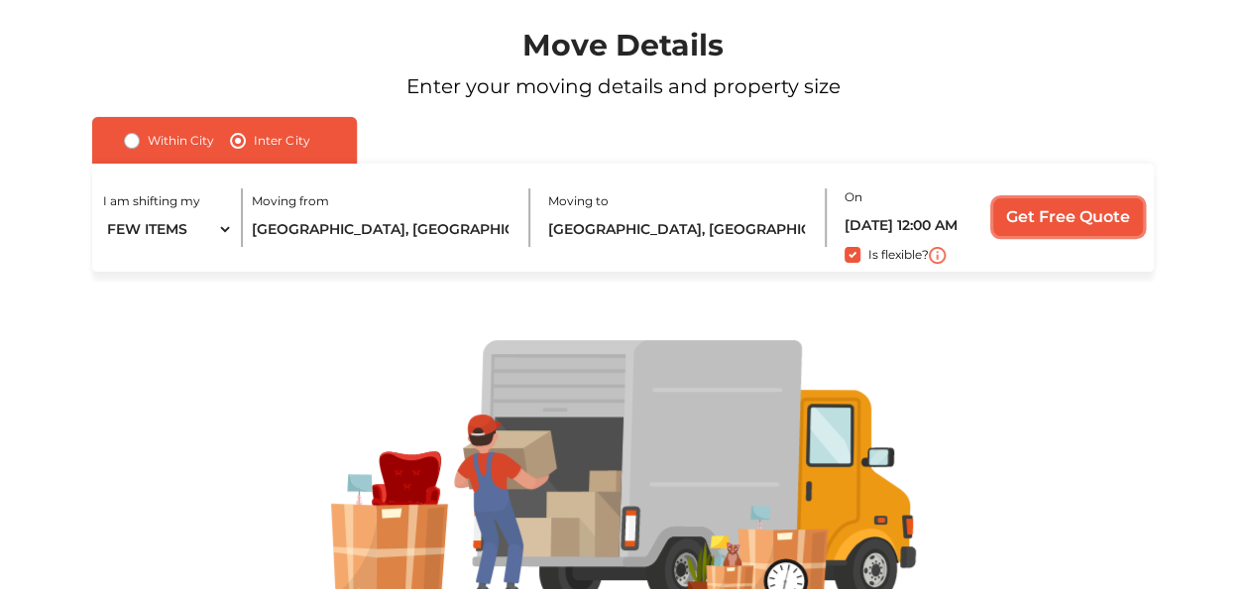
click at [1033, 214] on input "Get Free Quote" at bounding box center [1068, 217] width 150 height 38
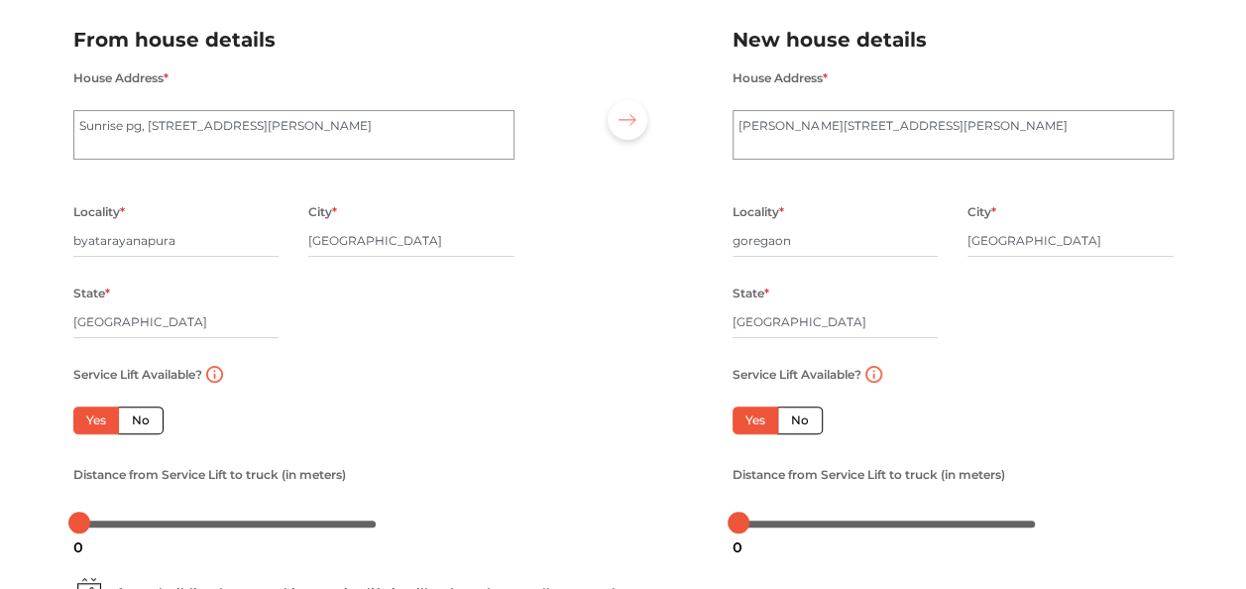
scroll to position [348, 0]
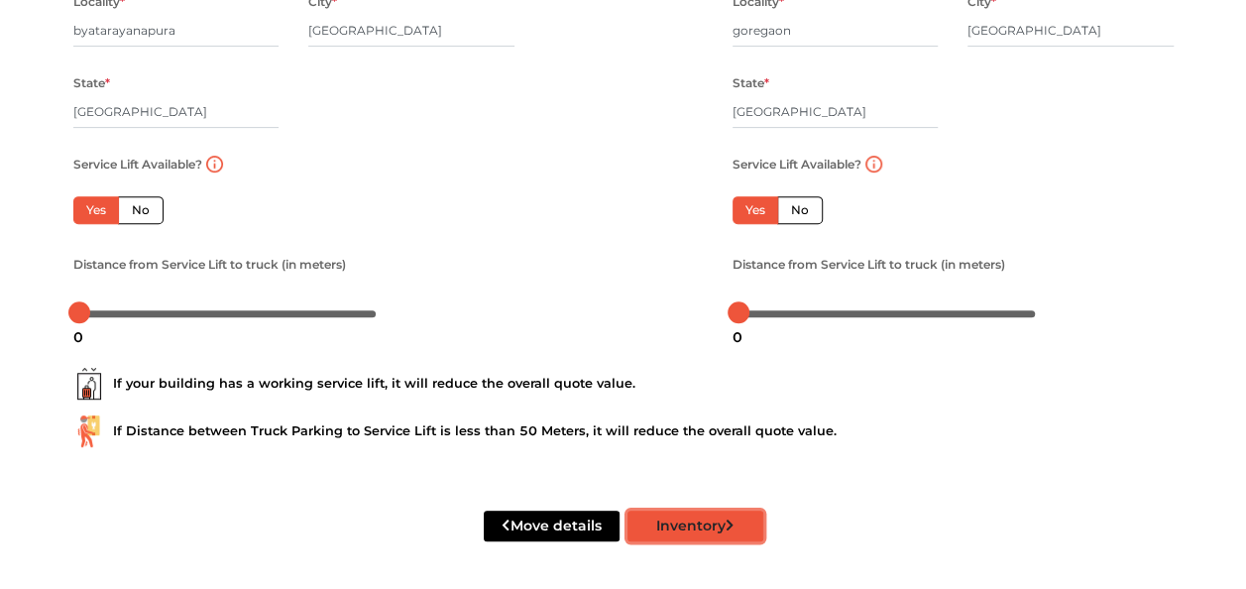
click at [731, 535] on button "Inventory" at bounding box center [695, 526] width 136 height 31
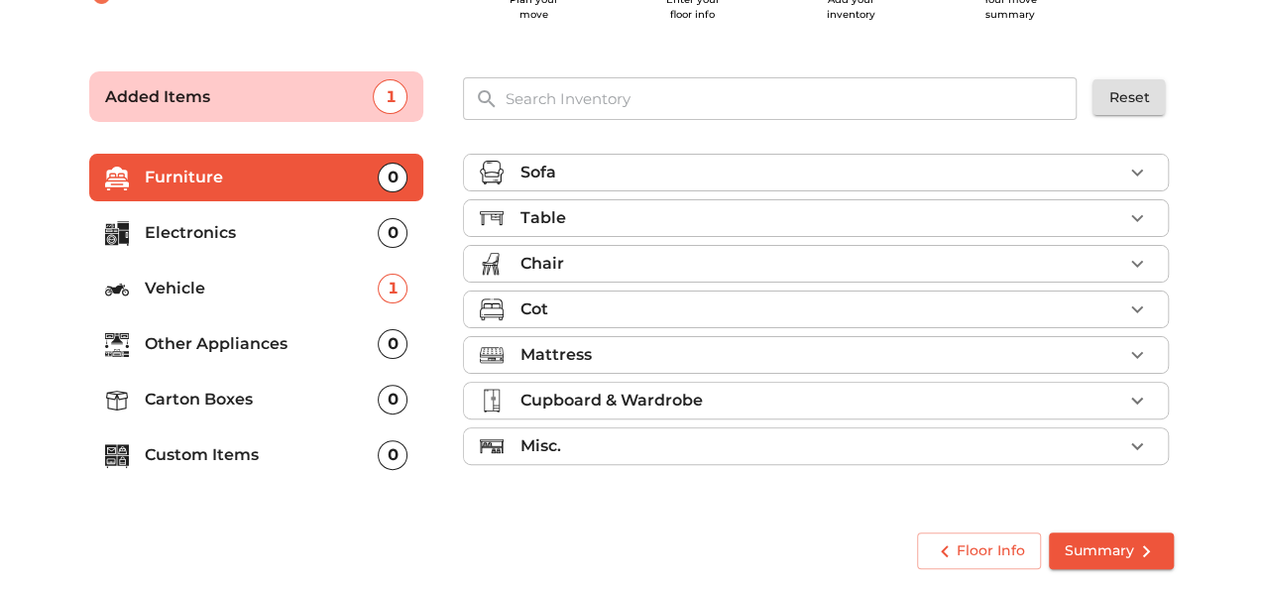
scroll to position [87, 0]
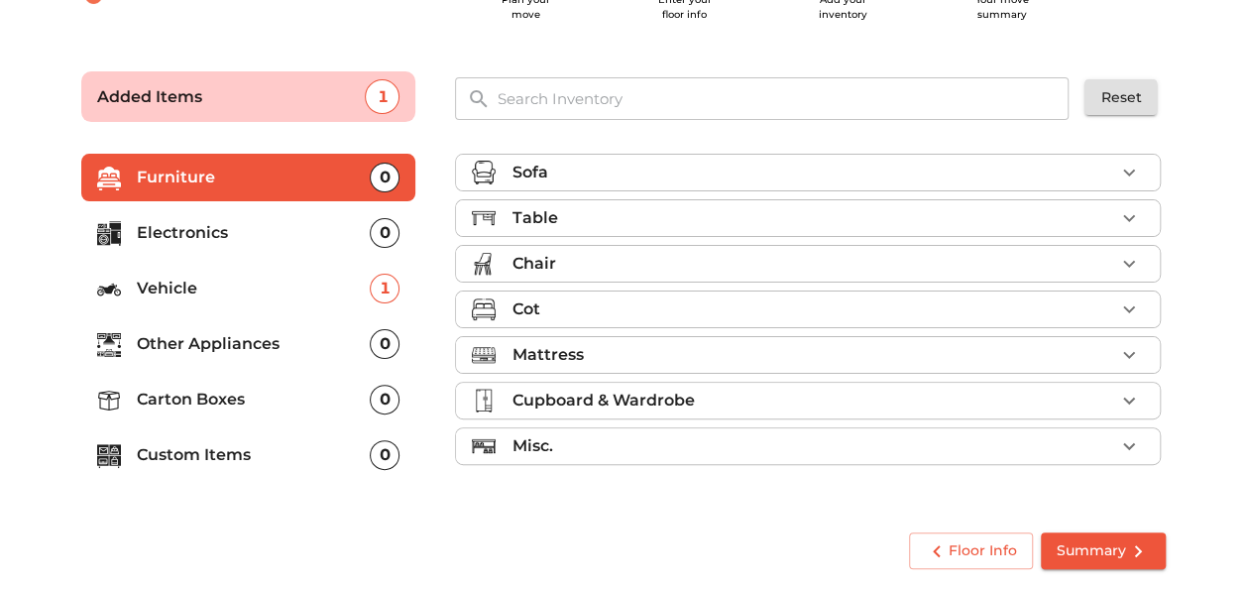
click at [340, 292] on p "Vehicle" at bounding box center [254, 289] width 234 height 24
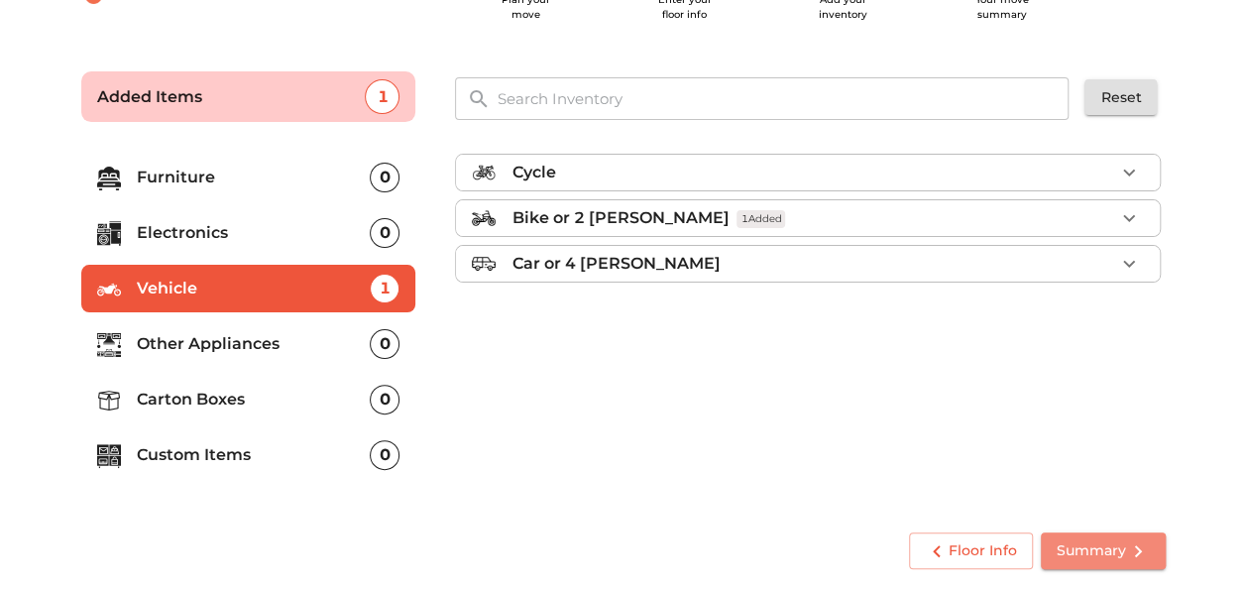
click at [1086, 550] on span "Summary" at bounding box center [1103, 550] width 93 height 25
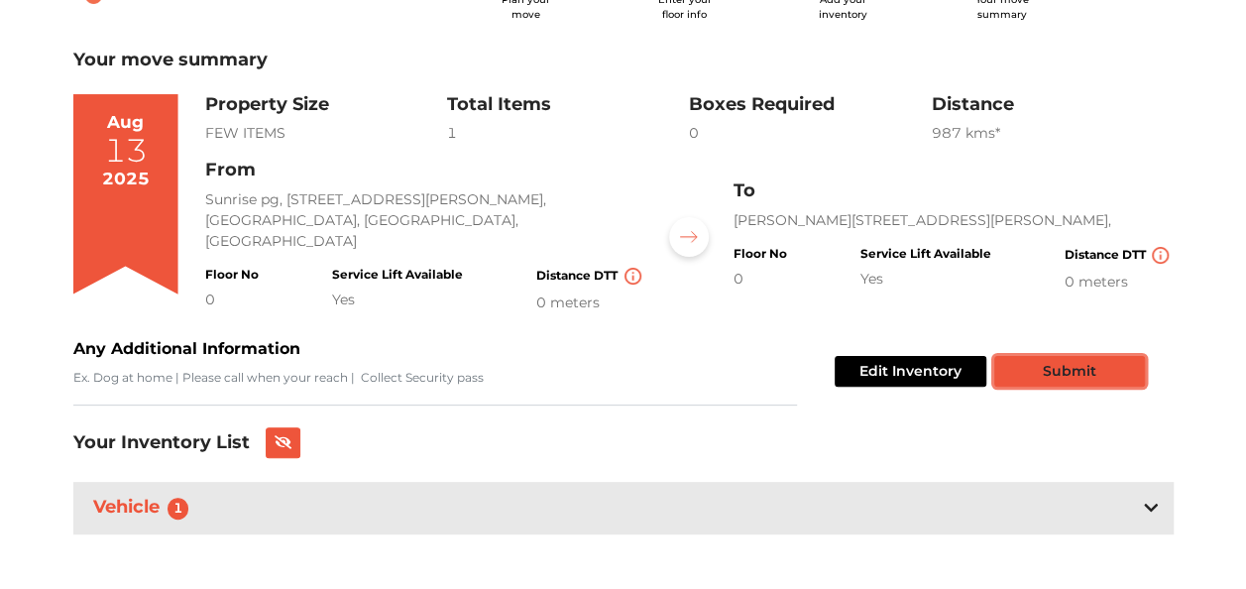
click at [1042, 367] on button "Submit" at bounding box center [1069, 371] width 151 height 31
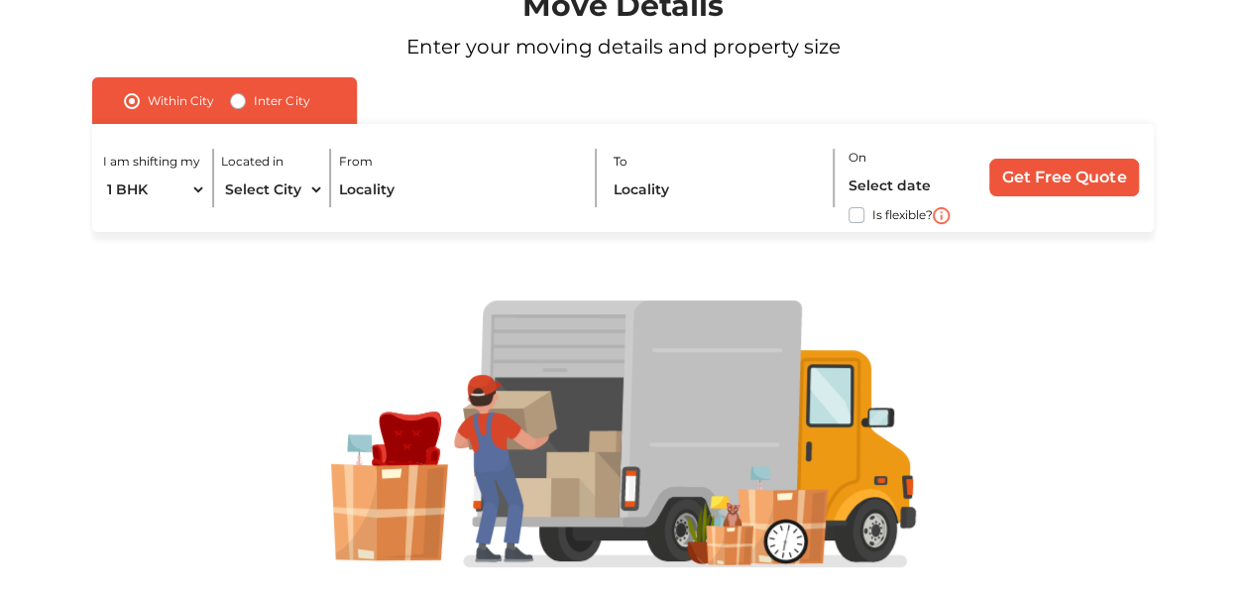
scroll to position [135, 0]
